Goal: Information Seeking & Learning: Learn about a topic

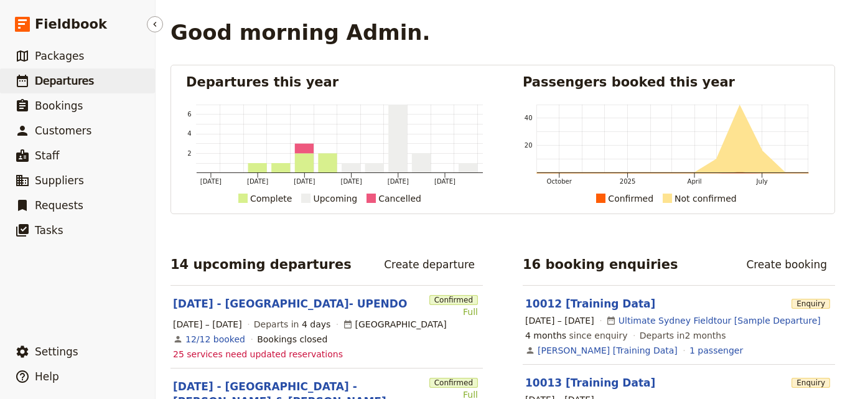
click at [55, 78] on span "Departures" at bounding box center [64, 81] width 59 height 12
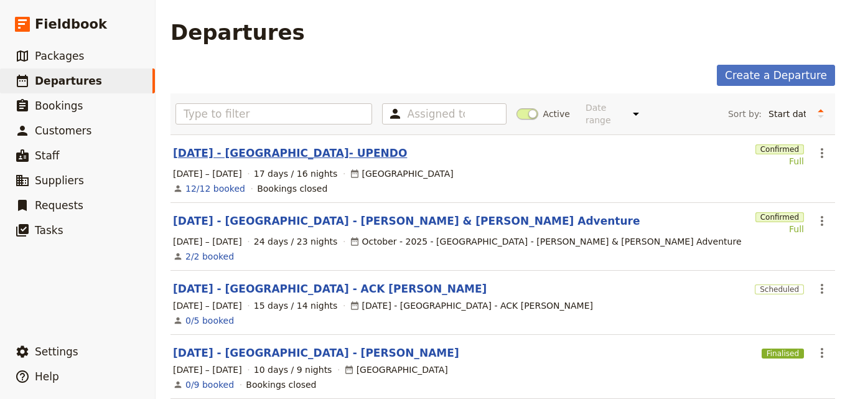
click at [251, 146] on link "[DATE] - [GEOGRAPHIC_DATA]- UPENDO" at bounding box center [290, 153] width 234 height 15
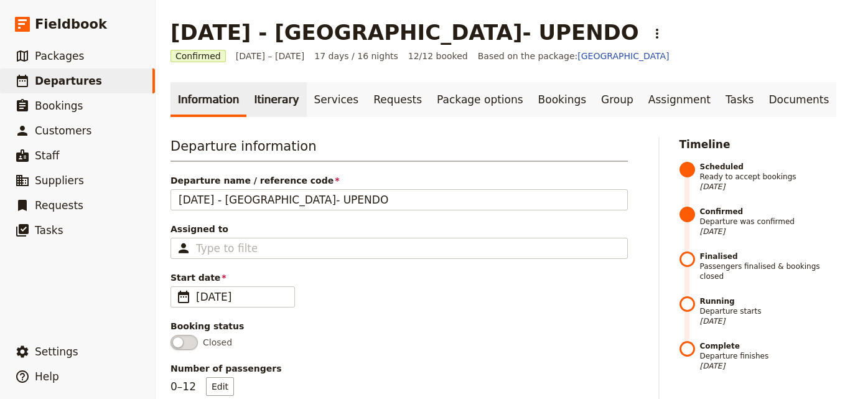
click at [267, 99] on link "Itinerary" at bounding box center [276, 99] width 60 height 35
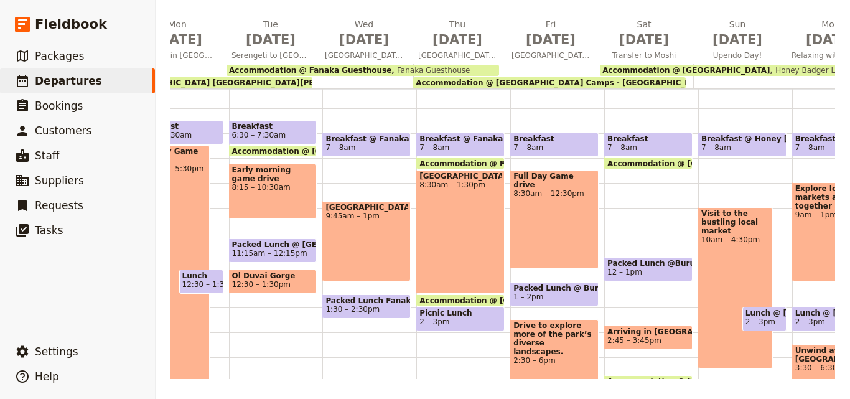
scroll to position [0, 382]
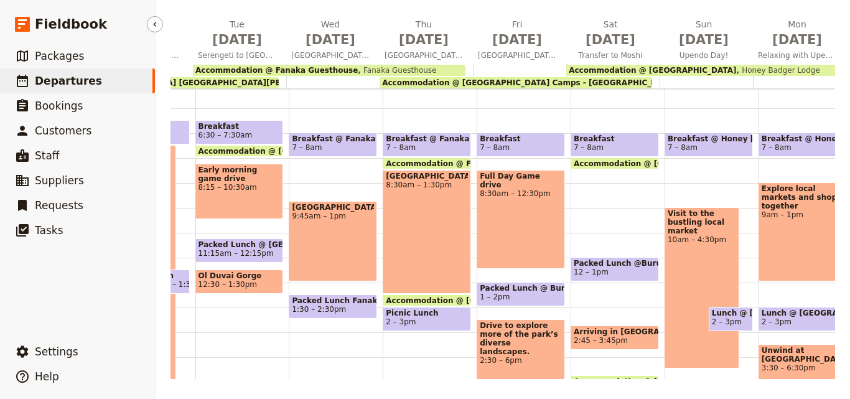
click at [90, 75] on link "​ Departures" at bounding box center [77, 80] width 155 height 25
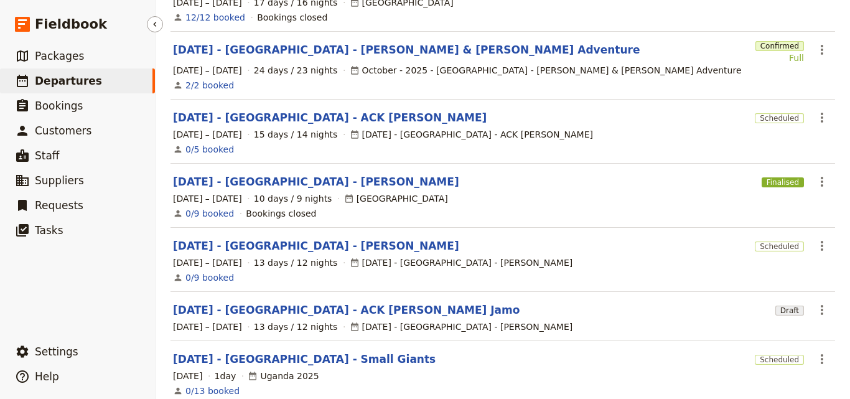
click at [90, 75] on link "​ Departures" at bounding box center [77, 80] width 155 height 25
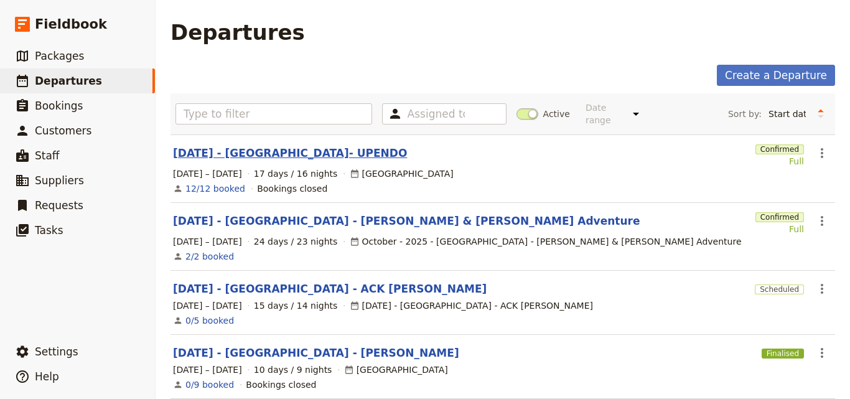
click at [238, 146] on link "[DATE] - [GEOGRAPHIC_DATA]- UPENDO" at bounding box center [290, 153] width 234 height 15
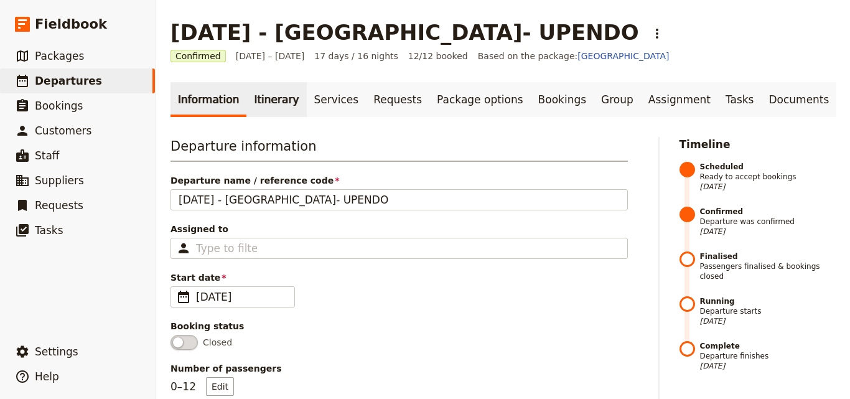
click at [247, 110] on link "Itinerary" at bounding box center [276, 99] width 60 height 35
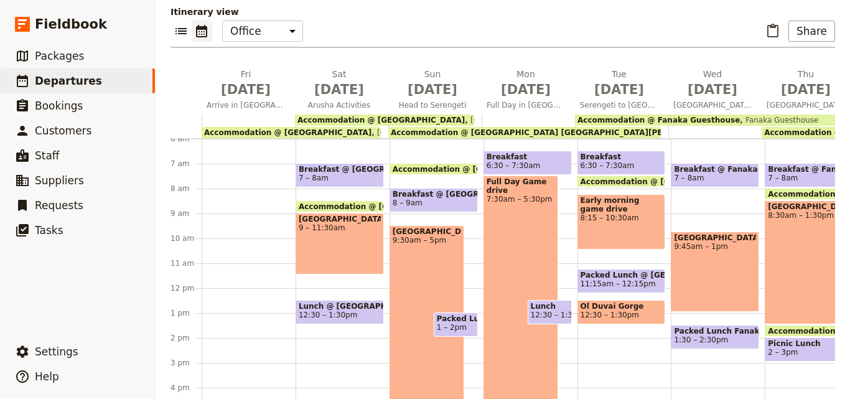
scroll to position [181, 0]
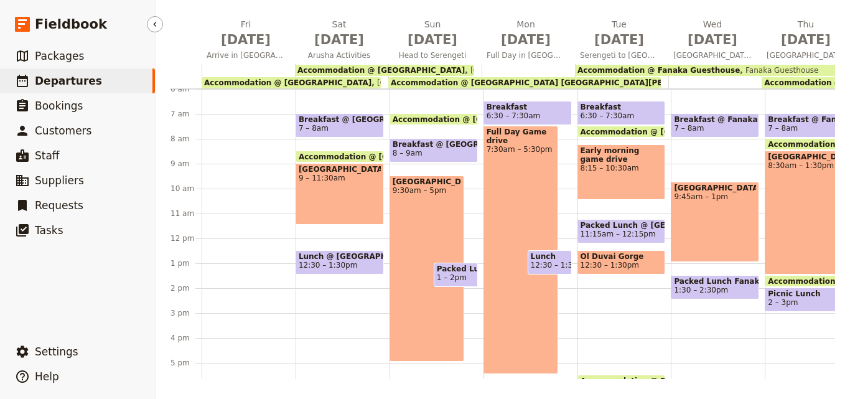
click at [110, 85] on link "​ Departures" at bounding box center [77, 80] width 155 height 25
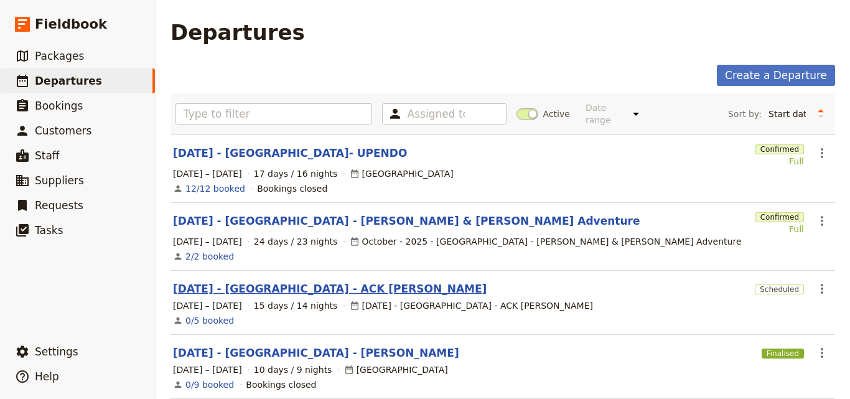
click at [301, 281] on link "[DATE] - [GEOGRAPHIC_DATA] - ACK [PERSON_NAME]" at bounding box center [330, 288] width 314 height 15
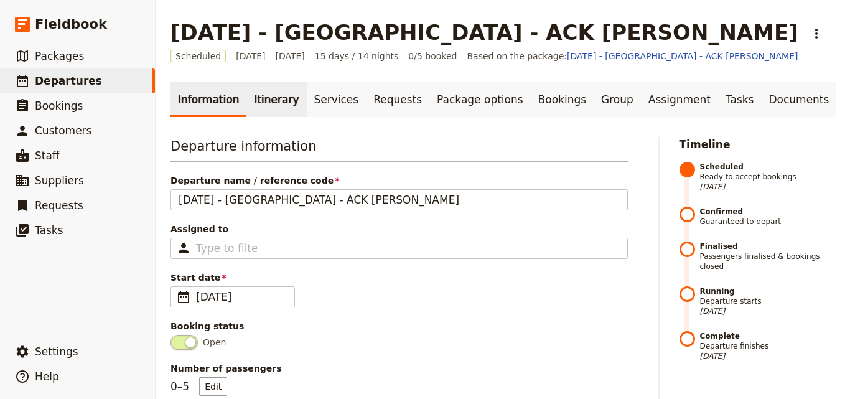
click at [260, 113] on link "Itinerary" at bounding box center [276, 99] width 60 height 35
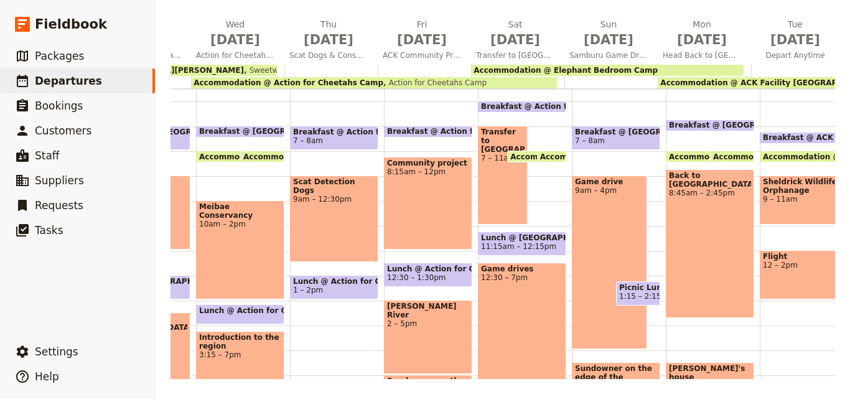
scroll to position [0, 792]
